Goal: Find specific page/section: Find specific page/section

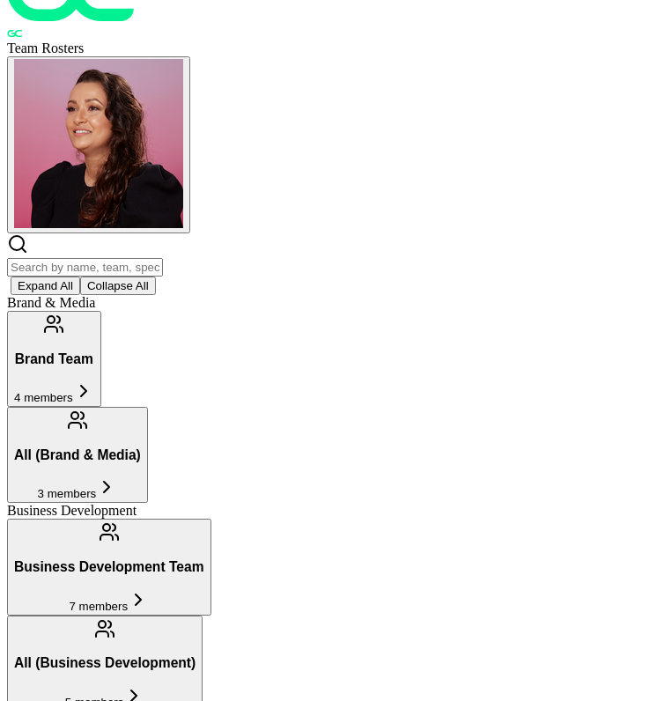
scroll to position [50, 0]
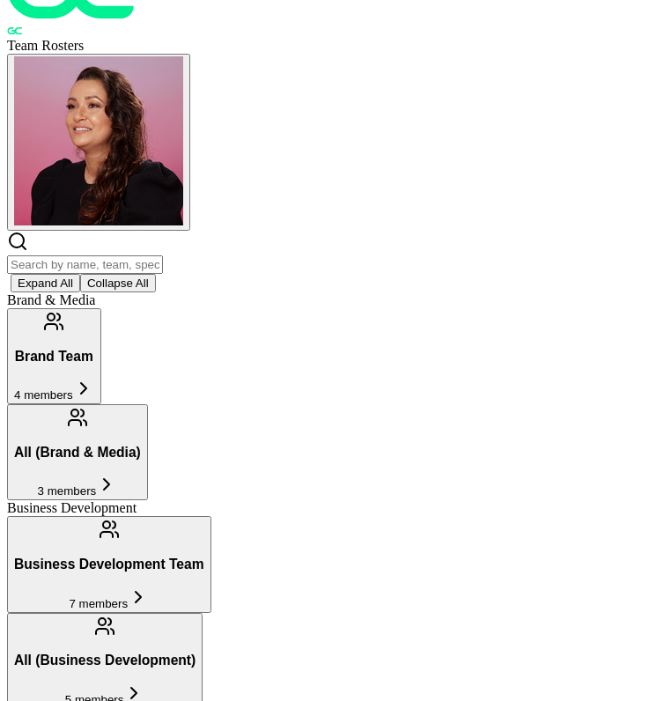
click at [160, 255] on input "text" at bounding box center [85, 264] width 156 height 18
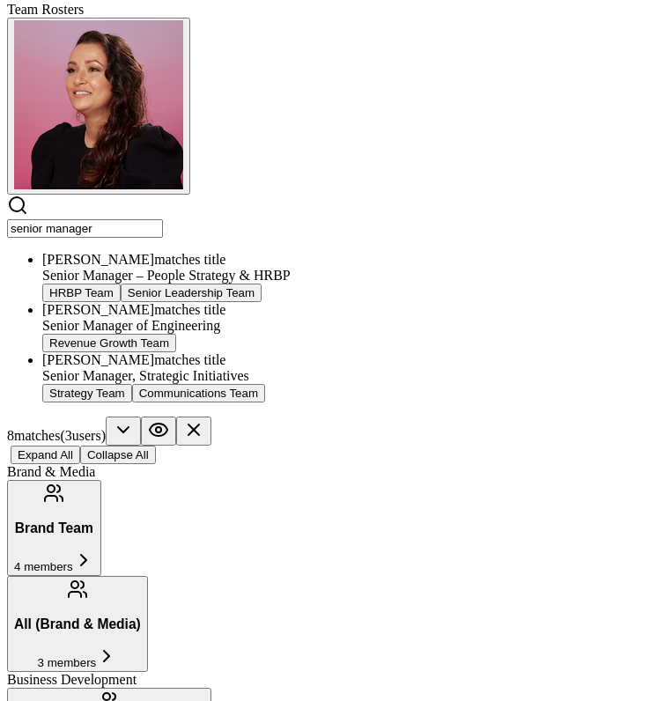
scroll to position [85, 0]
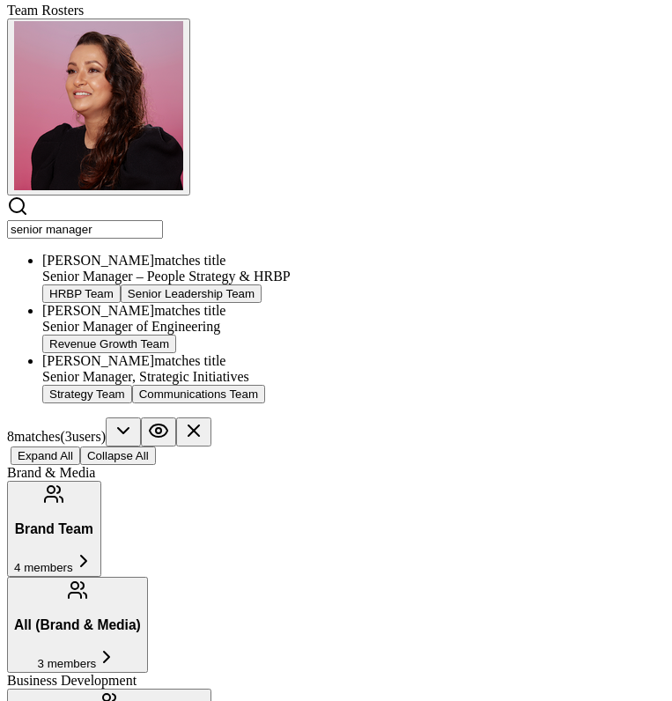
click at [112, 220] on input "senior manager" at bounding box center [85, 229] width 156 height 18
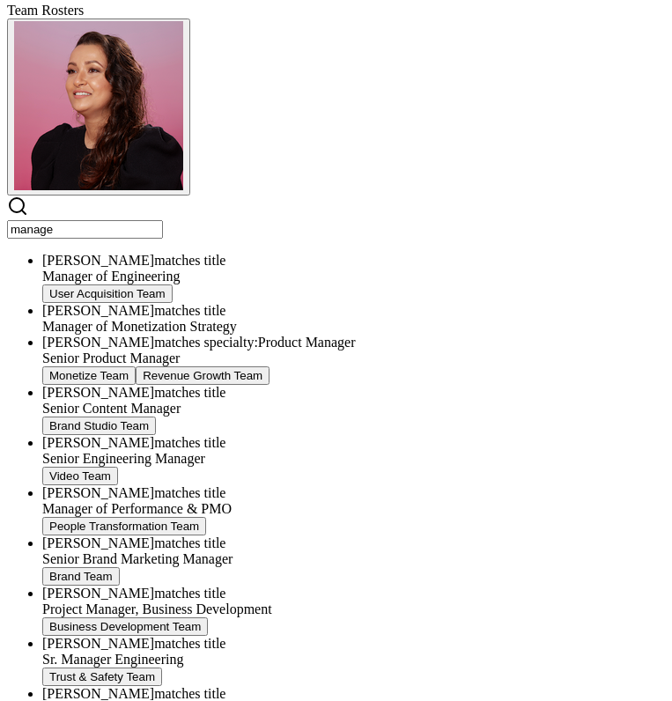
type input "manager"
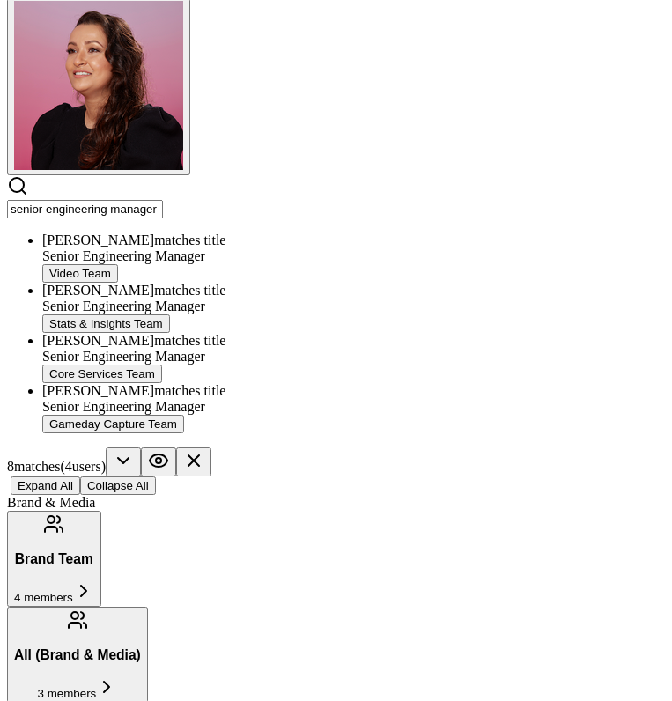
scroll to position [110, 0]
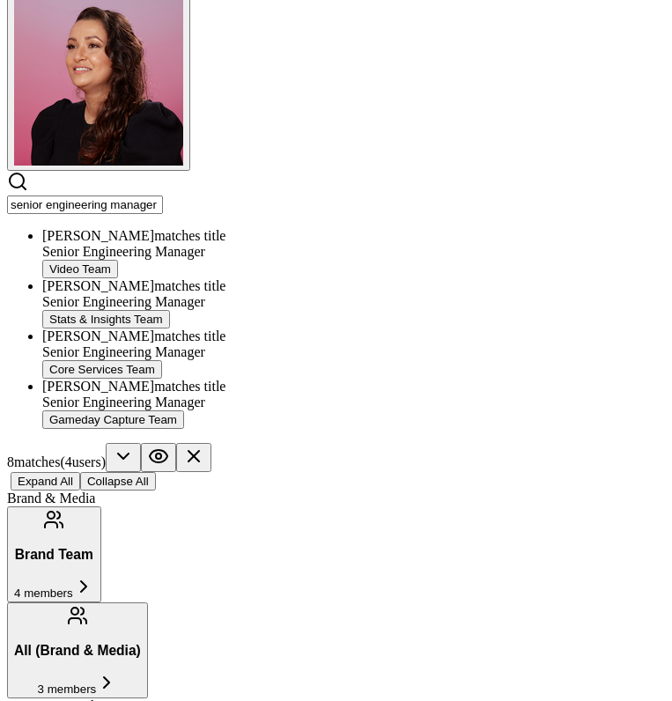
click at [99, 195] on input "senior engineering manager" at bounding box center [85, 204] width 156 height 18
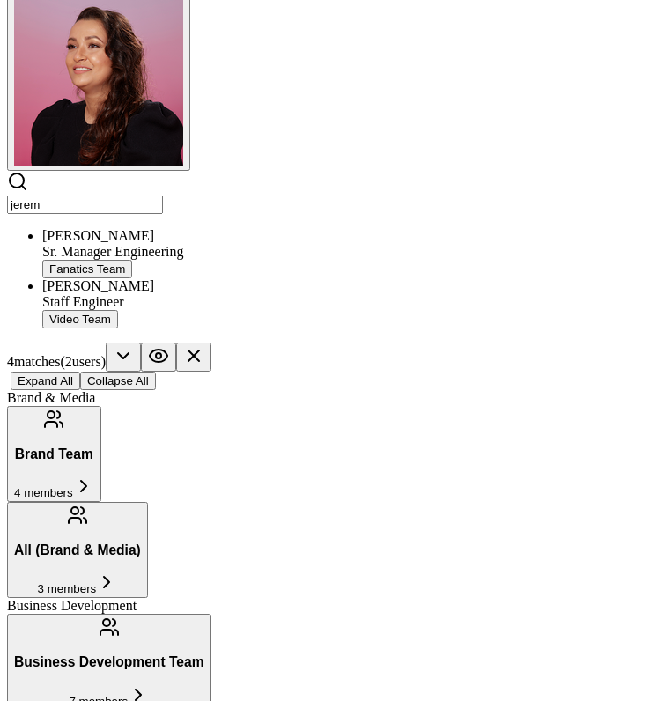
type input "[PERSON_NAME]"
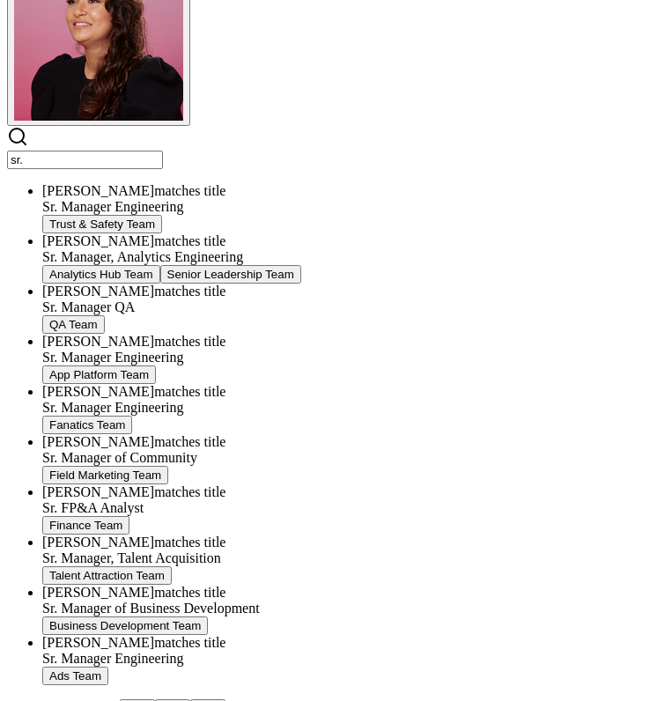
scroll to position [158, 0]
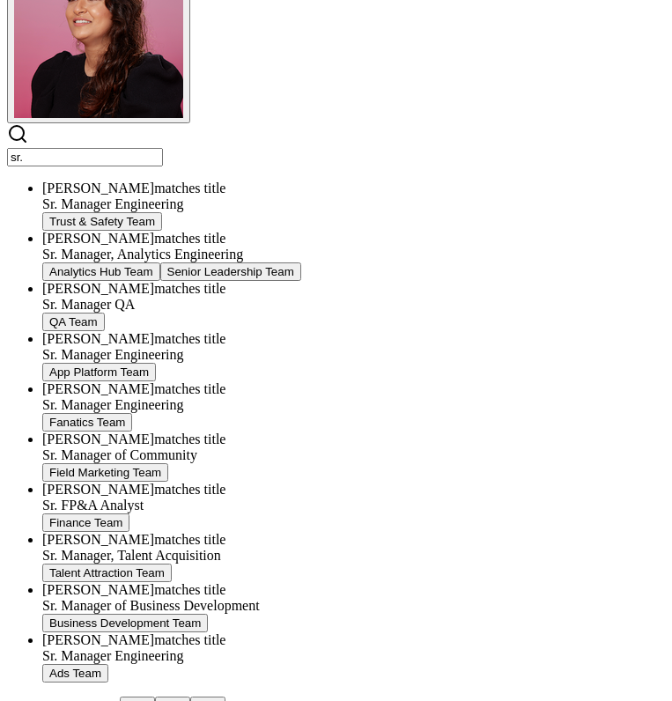
type input "sr."
